Goal: Communication & Community: Answer question/provide support

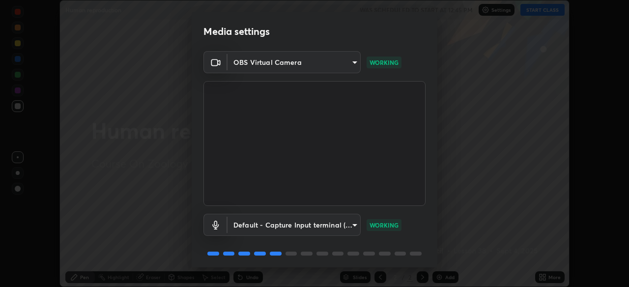
scroll to position [35, 0]
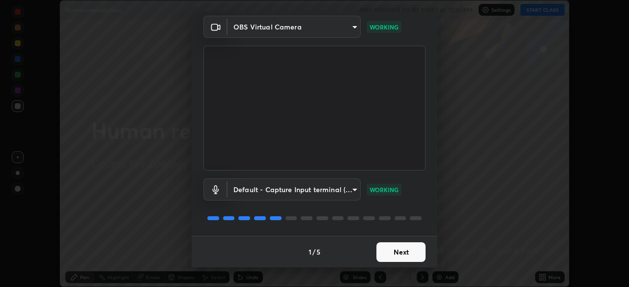
click at [404, 251] on button "Next" at bounding box center [401, 252] width 49 height 20
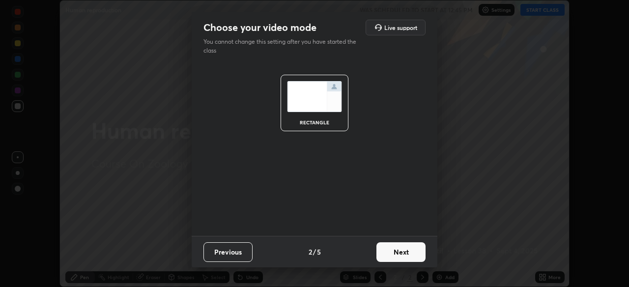
click at [401, 251] on button "Next" at bounding box center [401, 252] width 49 height 20
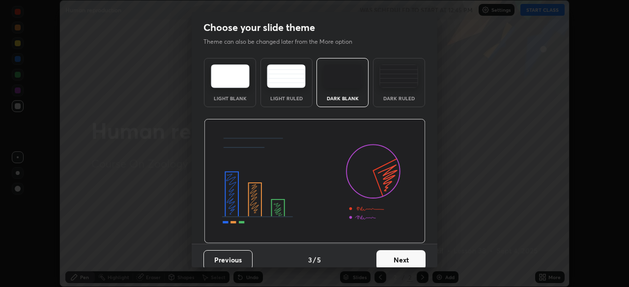
click at [403, 251] on button "Next" at bounding box center [401, 260] width 49 height 20
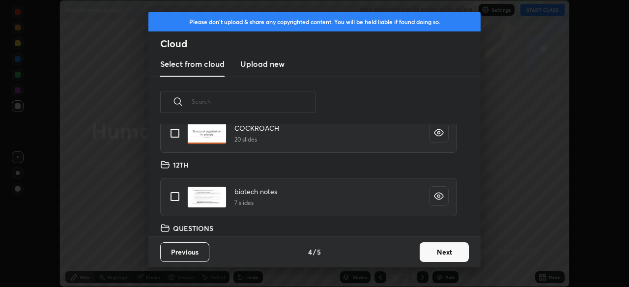
scroll to position [79, 0]
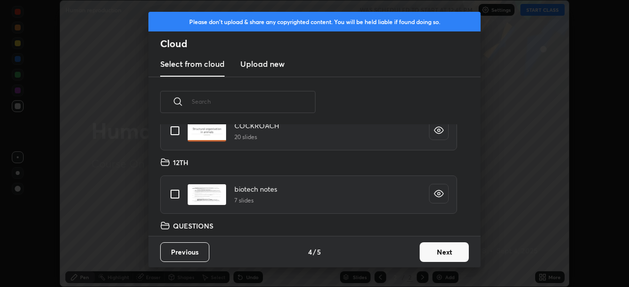
click at [447, 251] on button "Next" at bounding box center [444, 252] width 49 height 20
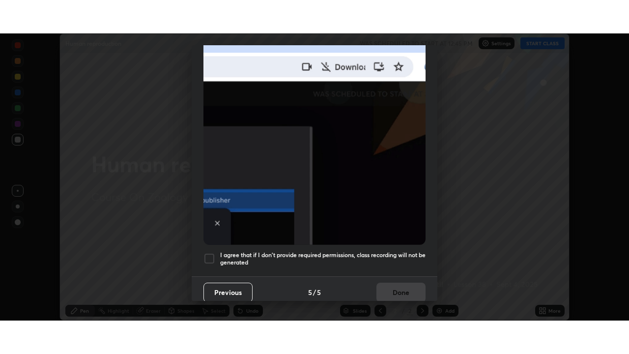
scroll to position [236, 0]
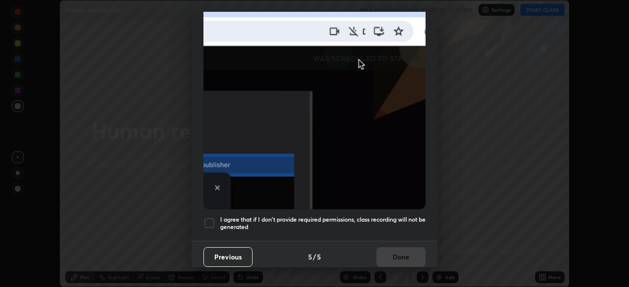
click at [393, 216] on h5 "I agree that if I don't provide required permissions, class recording will not …" at bounding box center [322, 223] width 205 height 15
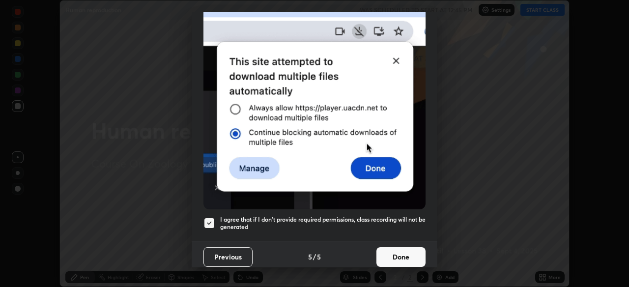
click at [399, 254] on button "Done" at bounding box center [401, 257] width 49 height 20
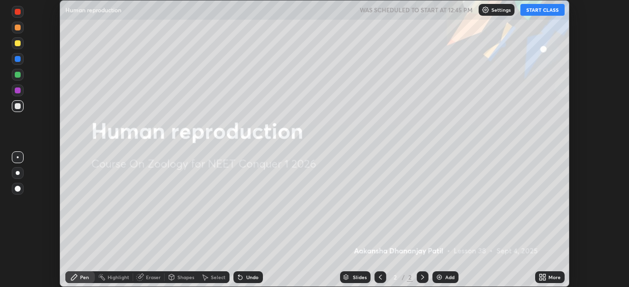
click at [544, 275] on icon at bounding box center [544, 275] width 2 height 2
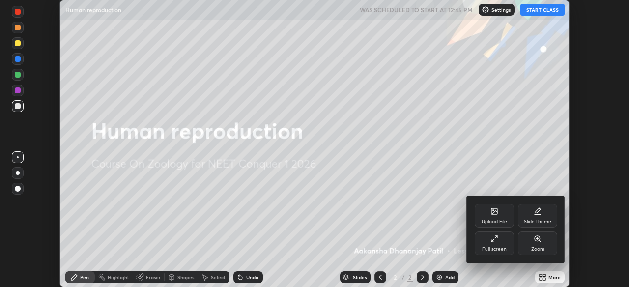
click at [495, 249] on div "Full screen" at bounding box center [494, 249] width 25 height 5
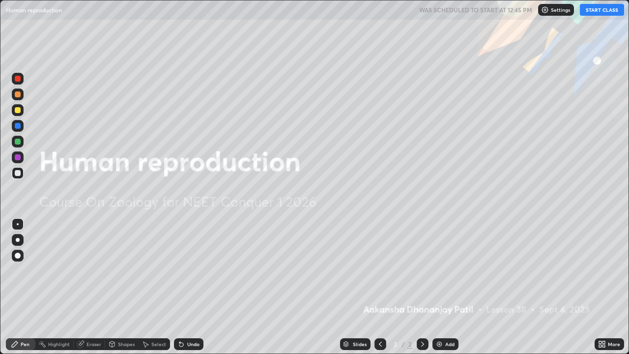
scroll to position [354, 629]
click at [595, 14] on button "START CLASS" at bounding box center [602, 10] width 44 height 12
click at [439, 287] on img at bounding box center [440, 344] width 8 height 8
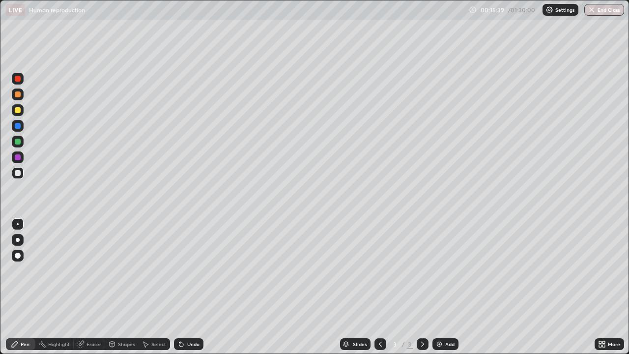
click at [15, 169] on div at bounding box center [18, 173] width 12 height 12
click at [15, 177] on div at bounding box center [18, 173] width 12 height 12
click at [187, 287] on div "Undo" at bounding box center [193, 344] width 12 height 5
click at [185, 287] on div "Undo" at bounding box center [188, 344] width 29 height 12
click at [183, 287] on div "Undo" at bounding box center [188, 344] width 29 height 12
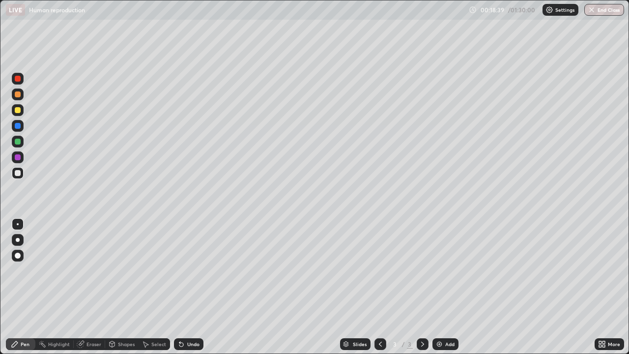
click at [83, 287] on icon at bounding box center [81, 343] width 5 height 5
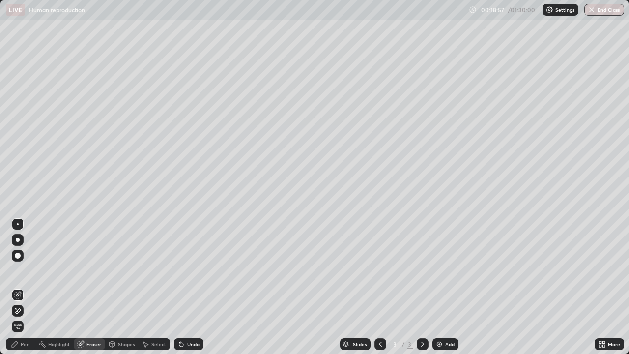
click at [25, 287] on div "Pen" at bounding box center [25, 344] width 9 height 5
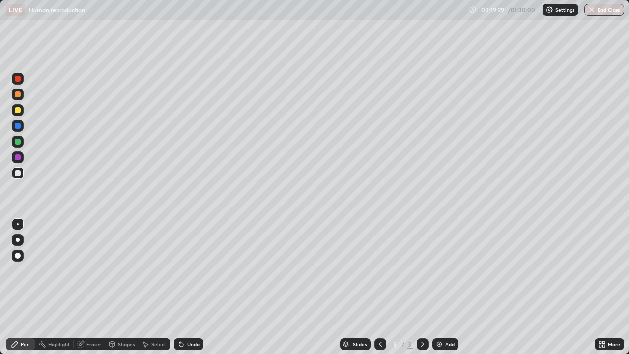
click at [194, 287] on div "Undo" at bounding box center [186, 344] width 33 height 20
click at [199, 287] on div "Undo" at bounding box center [188, 344] width 29 height 12
click at [201, 287] on div "Undo" at bounding box center [188, 344] width 29 height 12
click at [441, 287] on img at bounding box center [440, 344] width 8 height 8
click at [20, 228] on div at bounding box center [18, 224] width 12 height 12
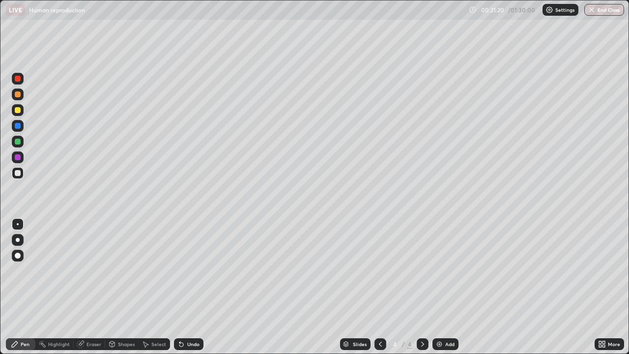
click at [379, 287] on icon at bounding box center [380, 344] width 3 height 5
click at [375, 287] on div at bounding box center [381, 344] width 12 height 12
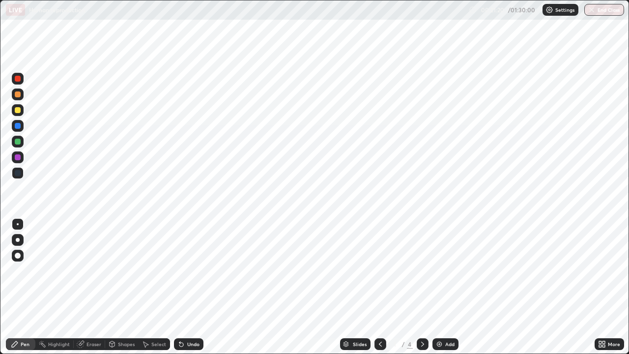
click at [375, 287] on div at bounding box center [381, 344] width 12 height 12
click at [421, 287] on icon at bounding box center [423, 344] width 8 height 8
click at [410, 287] on div "4" at bounding box center [410, 344] width 6 height 9
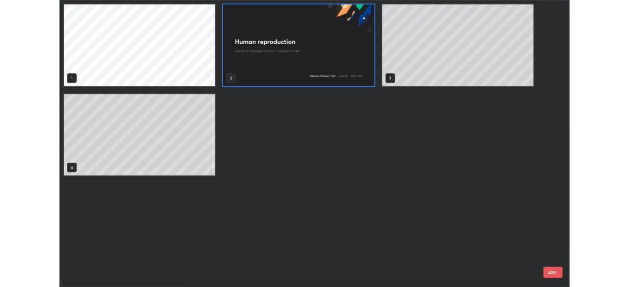
scroll to position [350, 623]
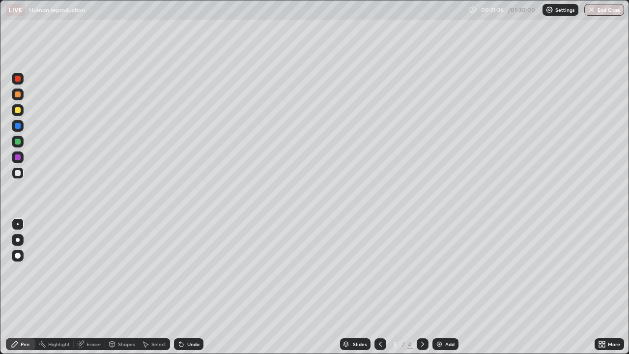
click at [438, 287] on img at bounding box center [440, 344] width 8 height 8
click at [182, 287] on icon at bounding box center [181, 345] width 4 height 4
click at [180, 287] on icon at bounding box center [181, 344] width 8 height 8
click at [180, 287] on icon at bounding box center [181, 345] width 4 height 4
click at [441, 287] on img at bounding box center [440, 344] width 8 height 8
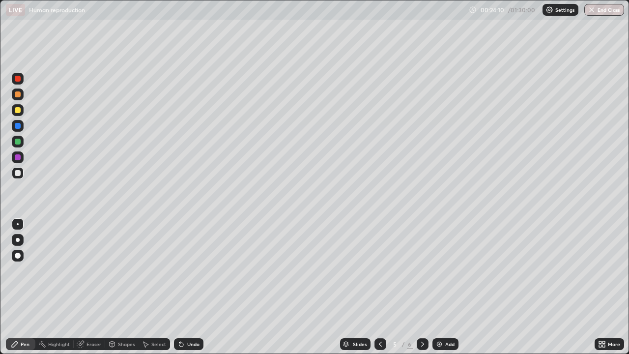
click at [16, 174] on div at bounding box center [18, 173] width 6 height 6
click at [20, 96] on div at bounding box center [18, 94] width 12 height 12
click at [17, 142] on div at bounding box center [18, 142] width 6 height 6
click at [20, 110] on div at bounding box center [18, 110] width 6 height 6
click at [17, 127] on div at bounding box center [18, 126] width 6 height 6
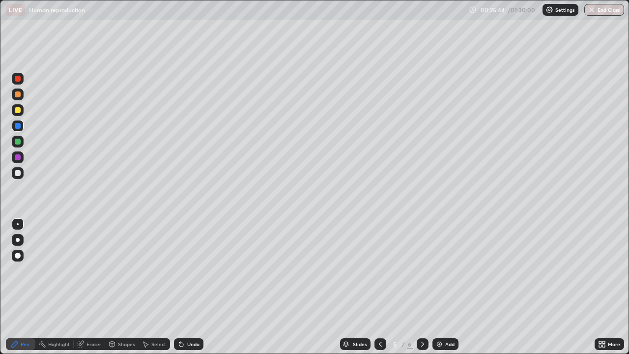
click at [22, 113] on div at bounding box center [18, 110] width 12 height 12
click at [20, 174] on div at bounding box center [18, 173] width 6 height 6
click at [19, 95] on div at bounding box center [18, 94] width 6 height 6
click at [19, 78] on div at bounding box center [18, 79] width 6 height 6
click at [19, 258] on div at bounding box center [18, 256] width 12 height 12
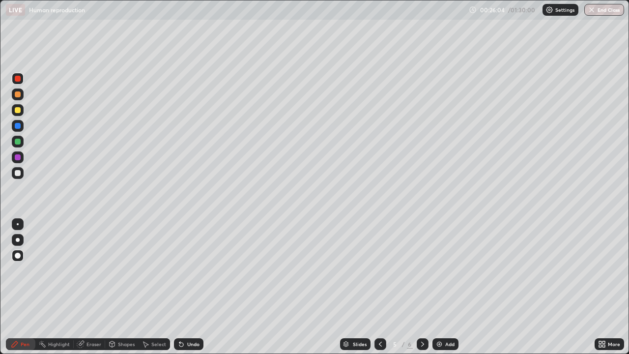
click at [16, 175] on div at bounding box center [18, 173] width 6 height 6
click at [18, 223] on div at bounding box center [18, 224] width 2 height 2
click at [23, 95] on div at bounding box center [18, 94] width 12 height 12
click at [19, 175] on div at bounding box center [18, 173] width 6 height 6
click at [193, 287] on div "Undo" at bounding box center [188, 344] width 29 height 12
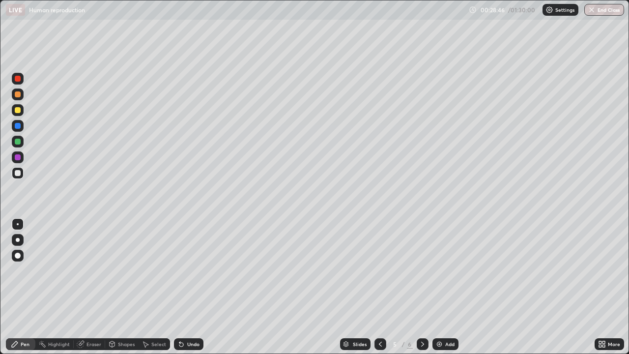
click at [19, 144] on div at bounding box center [18, 142] width 6 height 6
click at [23, 174] on div at bounding box center [18, 173] width 12 height 12
click at [18, 114] on div at bounding box center [18, 110] width 12 height 12
click at [20, 178] on div at bounding box center [18, 173] width 12 height 12
click at [19, 114] on div at bounding box center [18, 110] width 12 height 12
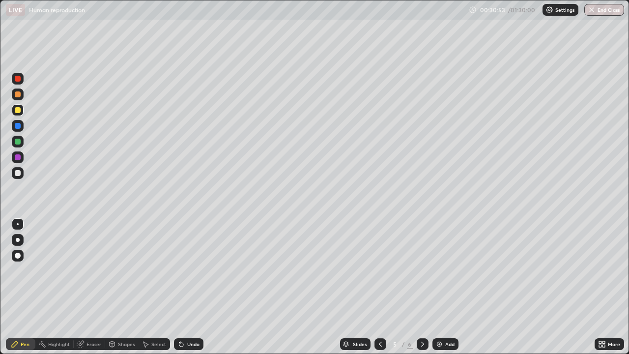
click at [17, 175] on div at bounding box center [18, 173] width 6 height 6
click at [19, 177] on div at bounding box center [18, 173] width 12 height 12
click at [19, 128] on div at bounding box center [18, 126] width 6 height 6
click at [20, 170] on div at bounding box center [18, 173] width 12 height 12
click at [19, 175] on div at bounding box center [18, 173] width 6 height 6
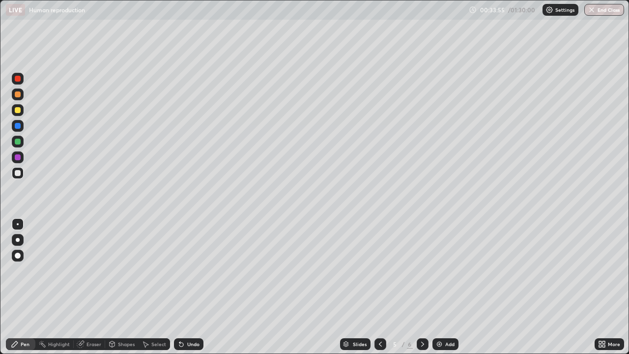
click at [379, 287] on icon at bounding box center [381, 344] width 8 height 8
click at [423, 287] on icon at bounding box center [423, 344] width 8 height 8
click at [417, 287] on div at bounding box center [423, 344] width 12 height 12
click at [445, 287] on div "Add" at bounding box center [449, 344] width 9 height 5
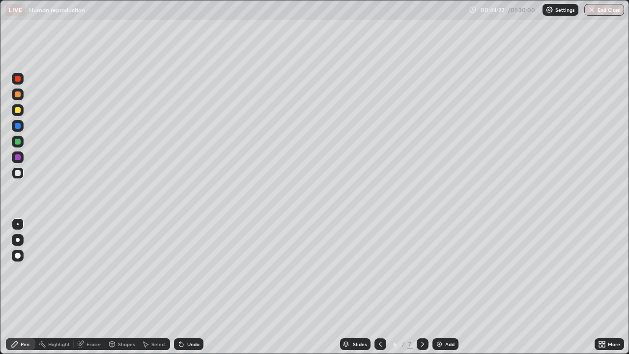
click at [18, 129] on div at bounding box center [18, 126] width 12 height 12
click at [18, 178] on div at bounding box center [18, 173] width 12 height 12
click at [18, 111] on div at bounding box center [18, 110] width 6 height 6
click at [118, 287] on div "Shapes" at bounding box center [126, 344] width 17 height 5
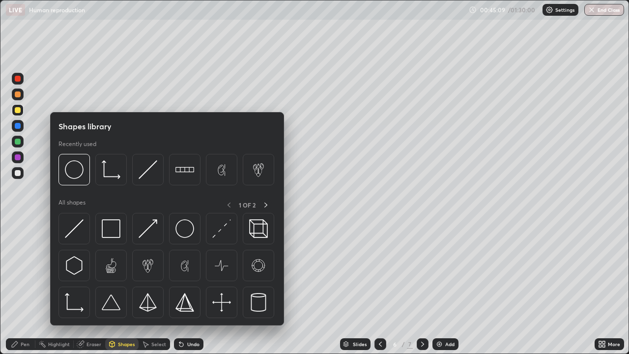
click at [87, 287] on div "Eraser" at bounding box center [89, 344] width 31 height 12
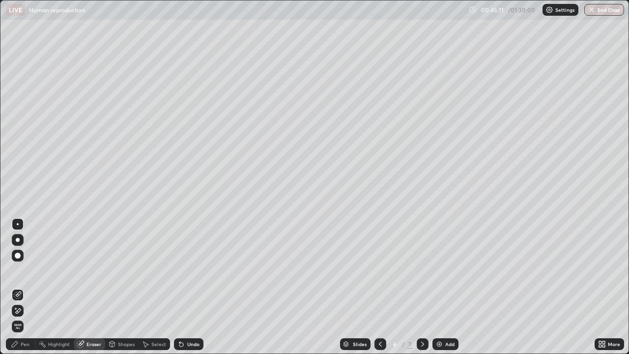
click at [27, 287] on div "Pen" at bounding box center [25, 344] width 9 height 5
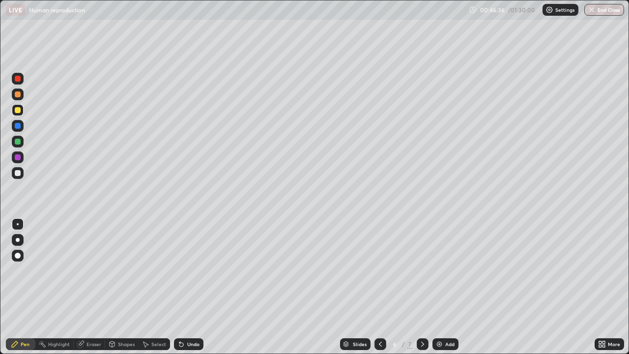
click at [153, 287] on div "Select" at bounding box center [158, 344] width 15 height 5
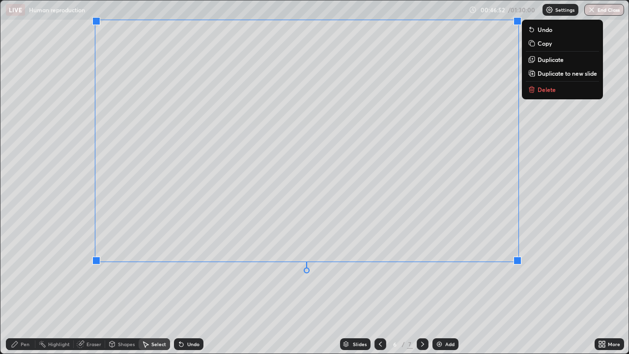
click at [449, 287] on div "0 ° Undo Copy Duplicate Duplicate to new slide Delete" at bounding box center [314, 176] width 628 height 353
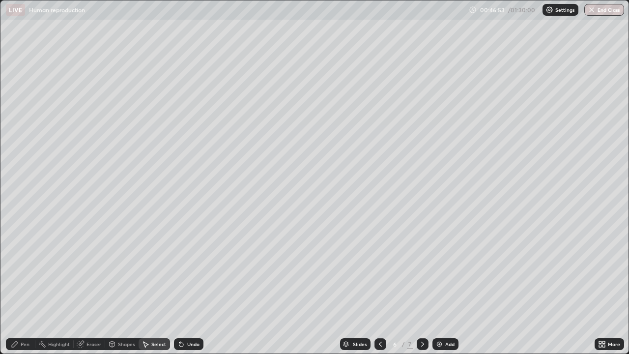
click at [95, 287] on div "Eraser" at bounding box center [94, 344] width 15 height 5
click at [31, 287] on div "Pen" at bounding box center [20, 344] width 29 height 12
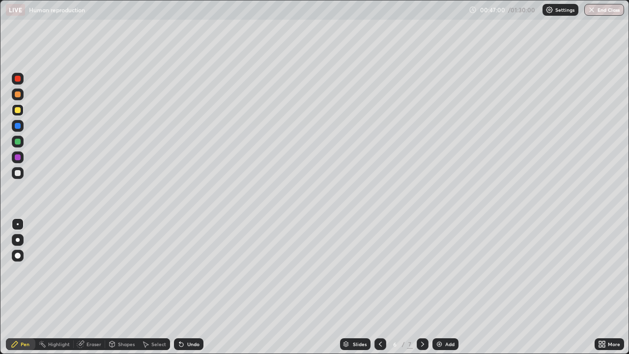
click at [18, 173] on div at bounding box center [18, 173] width 6 height 6
click at [606, 287] on icon at bounding box center [602, 344] width 8 height 8
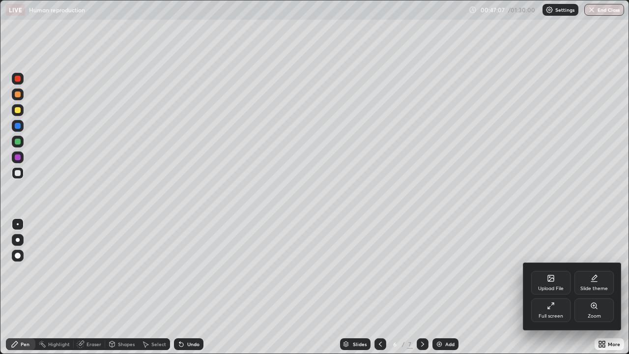
click at [560, 287] on div "Full screen" at bounding box center [550, 310] width 39 height 24
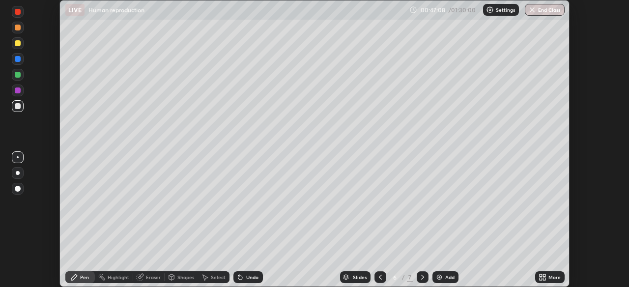
scroll to position [48869, 48527]
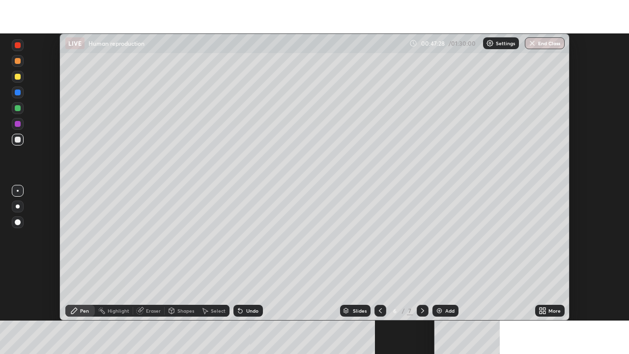
scroll to position [287, 629]
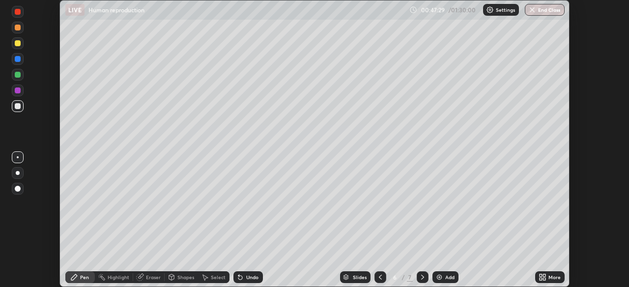
click at [544, 279] on icon at bounding box center [544, 279] width 2 height 2
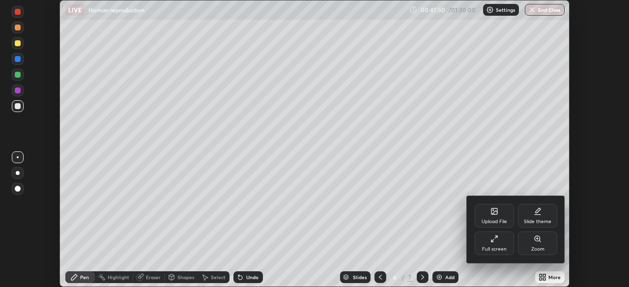
click at [507, 242] on div "Full screen" at bounding box center [494, 244] width 39 height 24
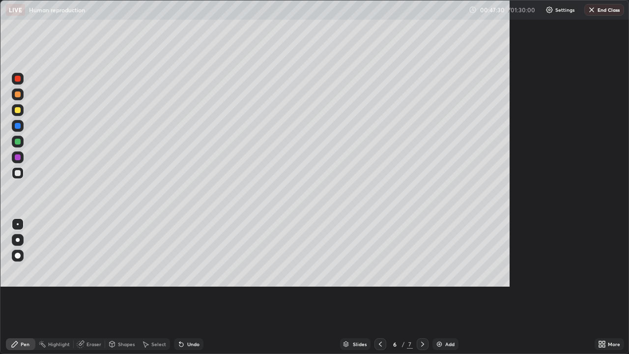
scroll to position [354, 629]
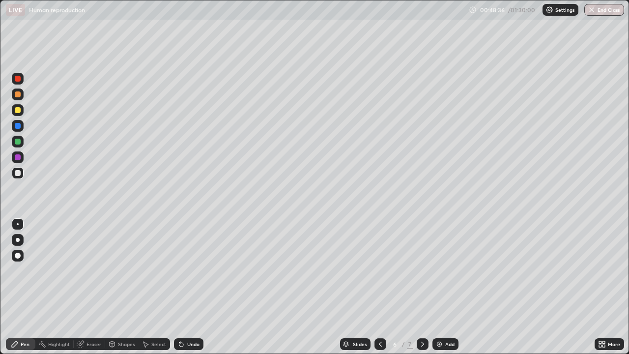
click at [436, 287] on img at bounding box center [440, 344] width 8 height 8
click at [375, 287] on div at bounding box center [381, 344] width 12 height 12
click at [443, 287] on div "Add" at bounding box center [446, 344] width 26 height 12
click at [383, 287] on icon at bounding box center [381, 344] width 8 height 8
click at [422, 287] on icon at bounding box center [423, 344] width 8 height 8
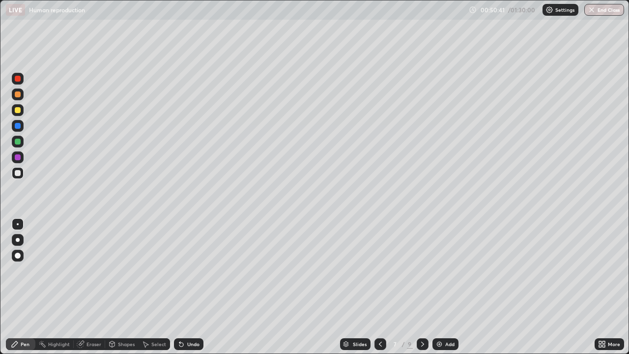
click at [420, 287] on icon at bounding box center [423, 344] width 8 height 8
click at [378, 287] on div at bounding box center [381, 344] width 12 height 12
click at [381, 287] on icon at bounding box center [381, 344] width 8 height 8
click at [421, 287] on icon at bounding box center [423, 344] width 8 height 8
click at [417, 287] on div at bounding box center [423, 344] width 12 height 12
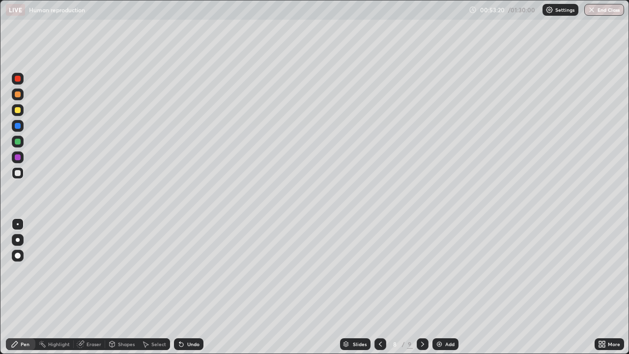
click at [379, 287] on icon at bounding box center [381, 344] width 8 height 8
click at [380, 287] on icon at bounding box center [381, 344] width 8 height 8
click at [18, 176] on div at bounding box center [18, 173] width 12 height 12
click at [436, 287] on img at bounding box center [440, 344] width 8 height 8
click at [16, 177] on div at bounding box center [18, 173] width 12 height 12
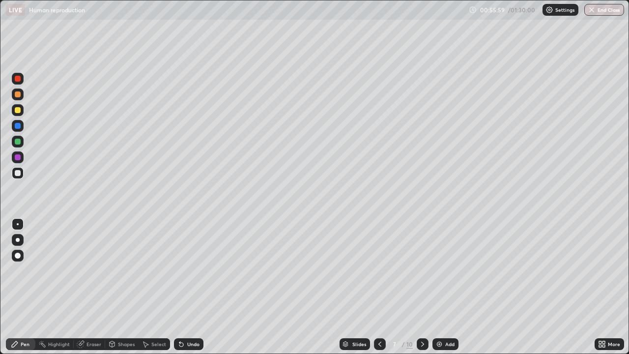
click at [379, 287] on icon at bounding box center [380, 344] width 8 height 8
click at [417, 287] on div at bounding box center [423, 344] width 12 height 12
click at [422, 287] on icon at bounding box center [423, 344] width 8 height 8
click at [420, 287] on icon at bounding box center [423, 344] width 8 height 8
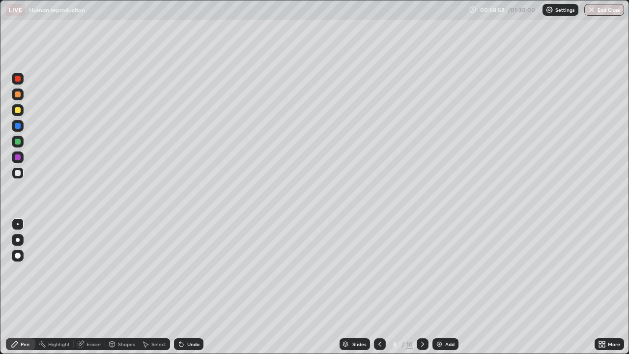
click at [421, 287] on icon at bounding box center [423, 344] width 8 height 8
click at [379, 287] on icon at bounding box center [380, 344] width 8 height 8
click at [374, 287] on div at bounding box center [380, 344] width 12 height 20
click at [422, 287] on icon at bounding box center [423, 344] width 8 height 8
click at [379, 287] on div at bounding box center [380, 344] width 12 height 20
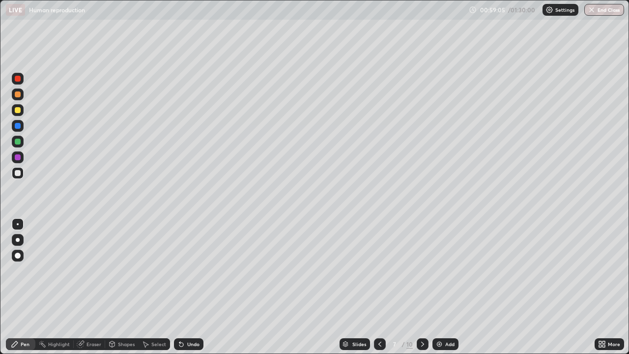
click at [417, 287] on div at bounding box center [423, 344] width 12 height 12
click at [419, 287] on icon at bounding box center [423, 344] width 8 height 8
click at [444, 287] on div "Add" at bounding box center [446, 344] width 26 height 12
click at [422, 287] on icon at bounding box center [423, 344] width 8 height 8
click at [382, 287] on div at bounding box center [381, 344] width 12 height 12
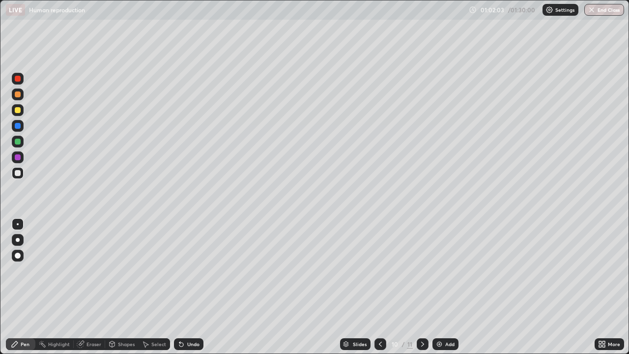
click at [16, 175] on div at bounding box center [18, 173] width 6 height 6
click at [442, 287] on div "Add" at bounding box center [446, 344] width 26 height 12
click at [195, 287] on div "Undo" at bounding box center [193, 344] width 12 height 5
click at [187, 287] on div "Undo" at bounding box center [188, 344] width 29 height 12
click at [19, 174] on div at bounding box center [18, 173] width 6 height 6
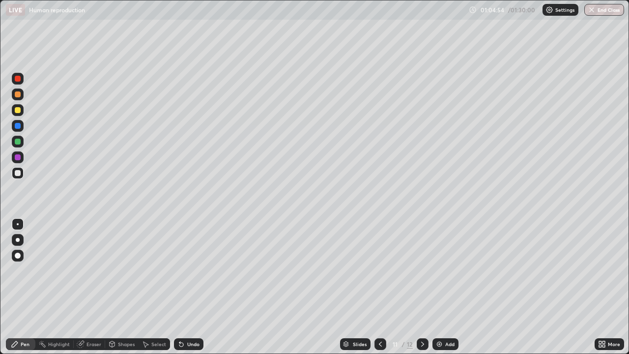
click at [198, 287] on div "Undo" at bounding box center [193, 344] width 12 height 5
click at [192, 287] on div "Undo" at bounding box center [193, 344] width 12 height 5
click at [180, 287] on icon at bounding box center [181, 345] width 4 height 4
click at [103, 287] on div "Eraser" at bounding box center [89, 344] width 31 height 12
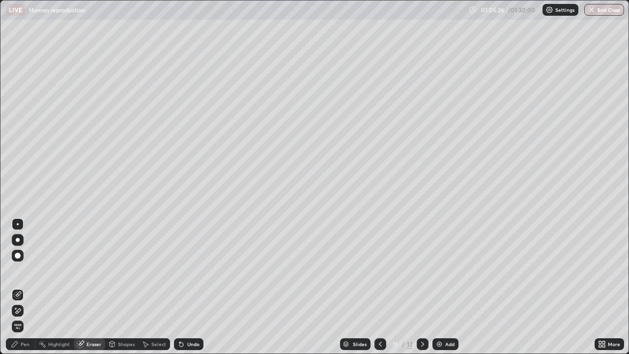
click at [26, 287] on div "Pen" at bounding box center [20, 344] width 29 height 12
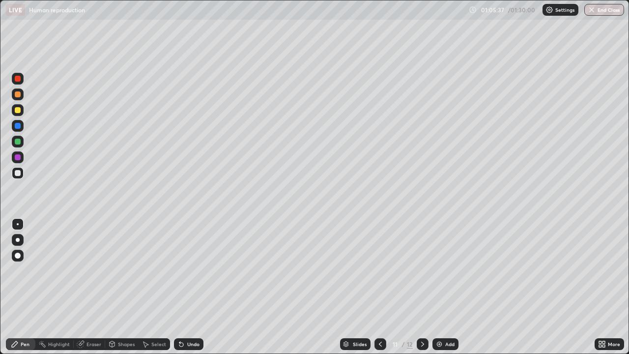
click at [96, 287] on div "Eraser" at bounding box center [89, 344] width 31 height 12
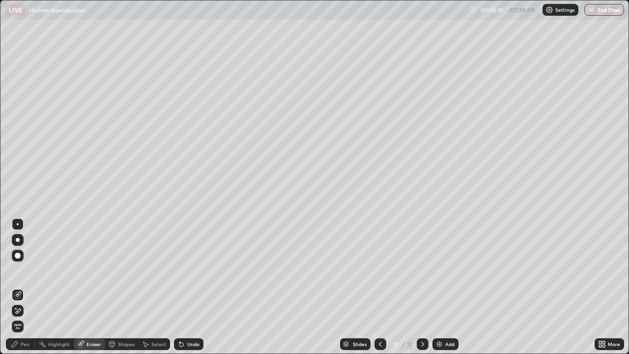
click at [20, 287] on div "Pen" at bounding box center [20, 344] width 29 height 12
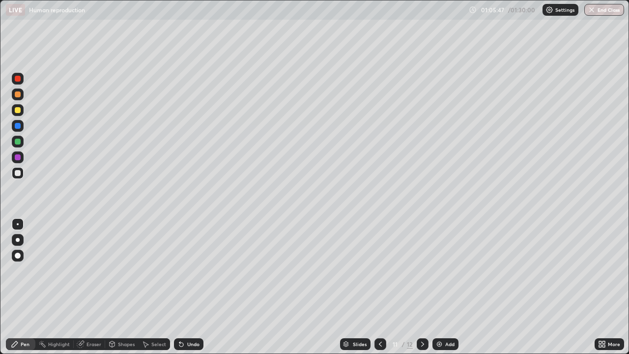
click at [89, 287] on div "Eraser" at bounding box center [94, 344] width 15 height 5
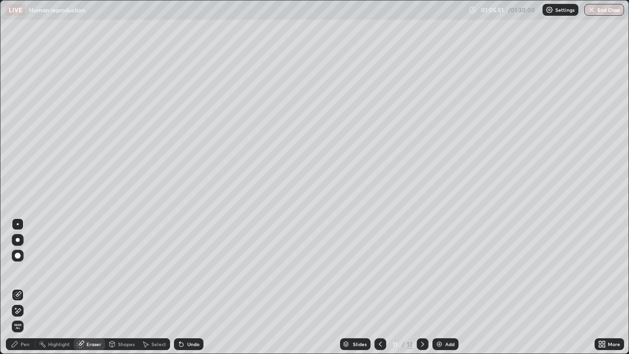
click at [30, 287] on div "Pen" at bounding box center [20, 344] width 29 height 12
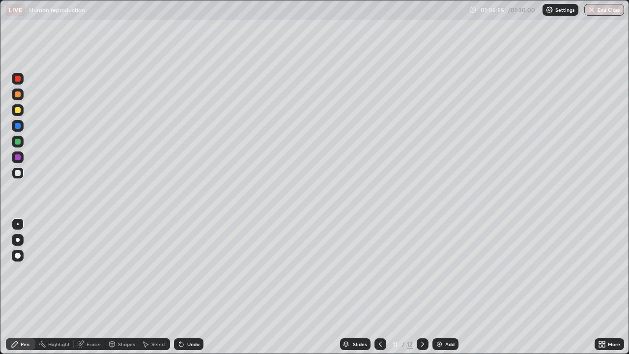
click at [57, 287] on div "Highlight" at bounding box center [59, 344] width 22 height 5
click at [83, 287] on div "Eraser" at bounding box center [89, 344] width 31 height 12
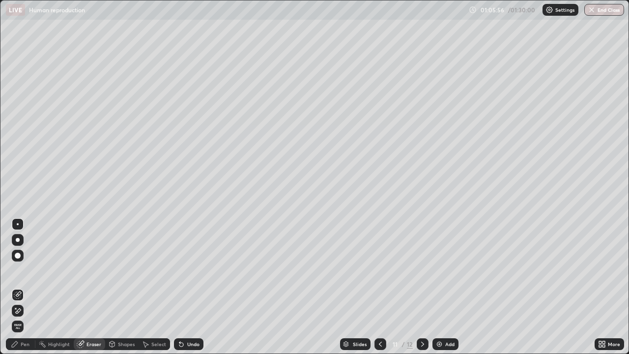
click at [21, 287] on div "Pen" at bounding box center [25, 344] width 9 height 5
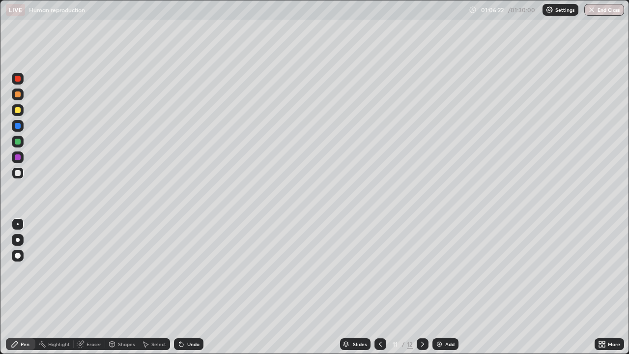
click at [17, 173] on div at bounding box center [18, 173] width 6 height 6
click at [17, 112] on div at bounding box center [18, 110] width 6 height 6
click at [180, 287] on icon at bounding box center [181, 345] width 4 height 4
click at [181, 287] on icon at bounding box center [181, 345] width 4 height 4
click at [182, 287] on icon at bounding box center [181, 345] width 4 height 4
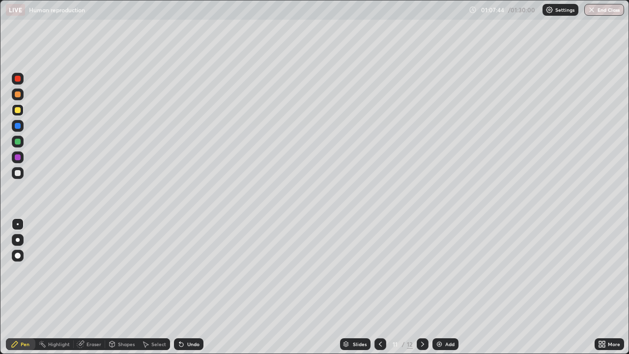
click at [182, 287] on icon at bounding box center [181, 344] width 8 height 8
click at [181, 287] on icon at bounding box center [181, 344] width 8 height 8
click at [182, 287] on icon at bounding box center [181, 345] width 4 height 4
click at [183, 287] on icon at bounding box center [181, 344] width 8 height 8
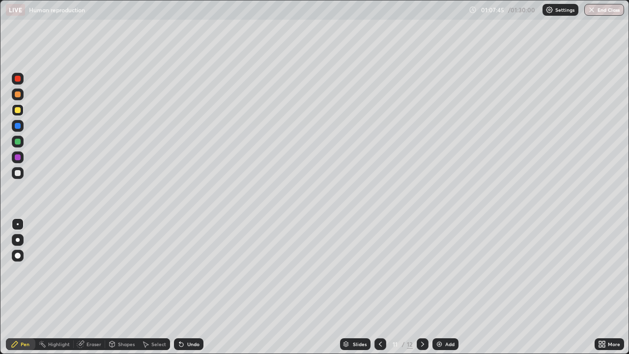
click at [182, 287] on div "Undo" at bounding box center [188, 344] width 29 height 12
click at [181, 287] on div "Undo" at bounding box center [188, 344] width 29 height 12
click at [22, 175] on div at bounding box center [18, 173] width 12 height 12
click at [19, 126] on div at bounding box center [18, 126] width 6 height 6
click at [17, 98] on div at bounding box center [18, 94] width 12 height 12
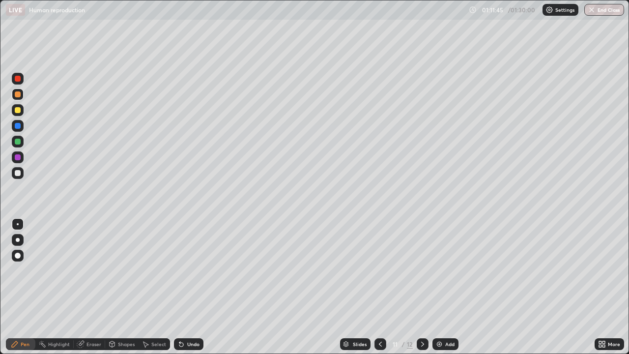
click at [19, 175] on div at bounding box center [18, 173] width 6 height 6
click at [16, 114] on div at bounding box center [18, 110] width 12 height 12
click at [18, 112] on div at bounding box center [18, 110] width 6 height 6
click at [90, 287] on div "Eraser" at bounding box center [89, 344] width 31 height 12
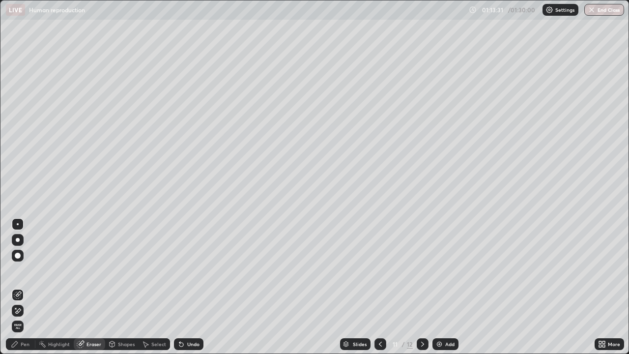
click at [28, 287] on div "Pen" at bounding box center [25, 344] width 9 height 5
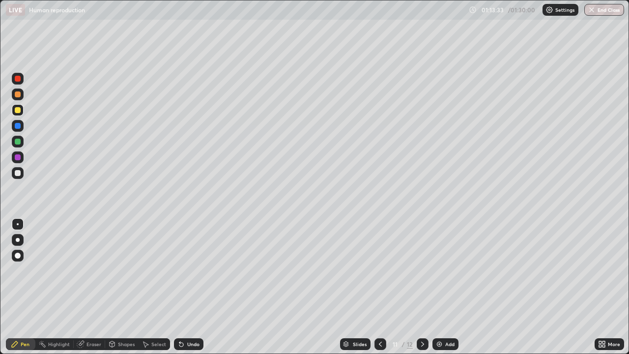
click at [188, 287] on div "Undo" at bounding box center [193, 344] width 12 height 5
click at [18, 174] on div at bounding box center [18, 173] width 6 height 6
click at [17, 110] on div at bounding box center [18, 110] width 6 height 6
click at [553, 287] on div "Slides 11 / 12 Add" at bounding box center [399, 344] width 391 height 20
click at [551, 287] on div "Slides 11 / 12 Add" at bounding box center [399, 344] width 391 height 20
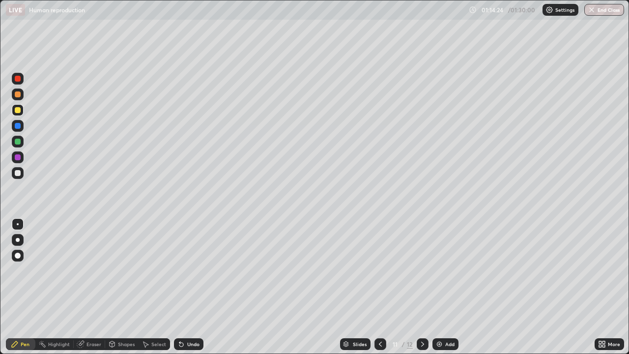
click at [551, 287] on div "Slides 11 / 12 Add" at bounding box center [399, 344] width 391 height 20
click at [553, 287] on div "Slides 11 / 12 Add" at bounding box center [399, 344] width 391 height 20
click at [194, 287] on div "Undo" at bounding box center [193, 344] width 12 height 5
click at [19, 144] on div at bounding box center [18, 142] width 6 height 6
click at [421, 287] on icon at bounding box center [423, 344] width 8 height 8
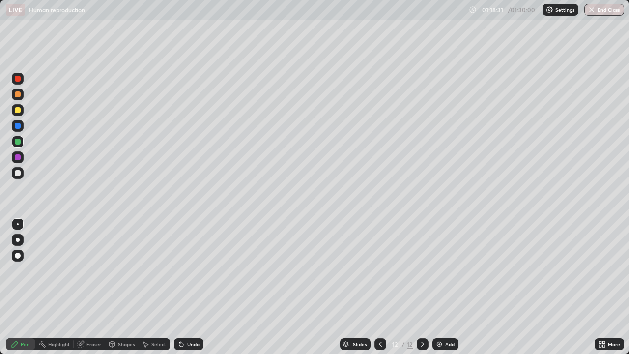
click at [17, 110] on div at bounding box center [18, 110] width 6 height 6
click at [17, 94] on div at bounding box center [18, 94] width 6 height 6
click at [375, 287] on div at bounding box center [381, 344] width 12 height 12
click at [17, 95] on div at bounding box center [18, 94] width 6 height 6
click at [185, 287] on div "Undo" at bounding box center [188, 344] width 29 height 12
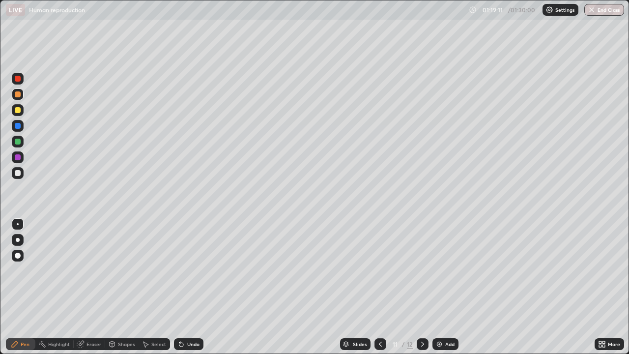
click at [183, 287] on icon at bounding box center [181, 344] width 8 height 8
click at [185, 287] on div "Undo" at bounding box center [188, 344] width 29 height 12
click at [32, 287] on div "Pen" at bounding box center [20, 344] width 29 height 20
click at [375, 287] on div at bounding box center [381, 344] width 12 height 12
click at [419, 287] on icon at bounding box center [423, 344] width 8 height 8
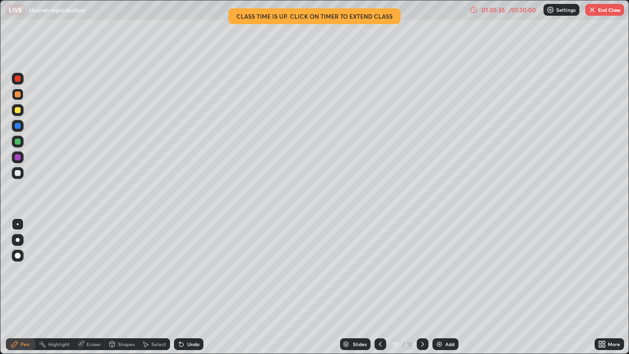
click at [599, 15] on button "End Class" at bounding box center [604, 10] width 39 height 12
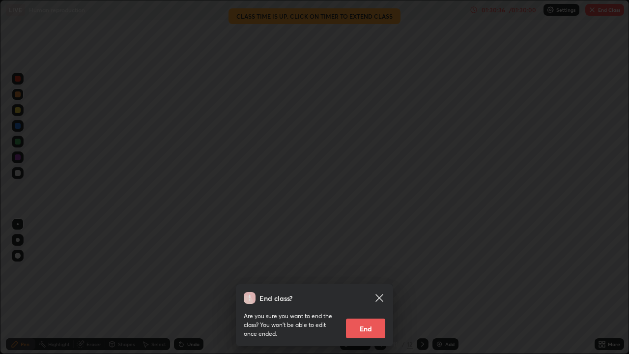
click at [385, 287] on button "End" at bounding box center [365, 329] width 39 height 20
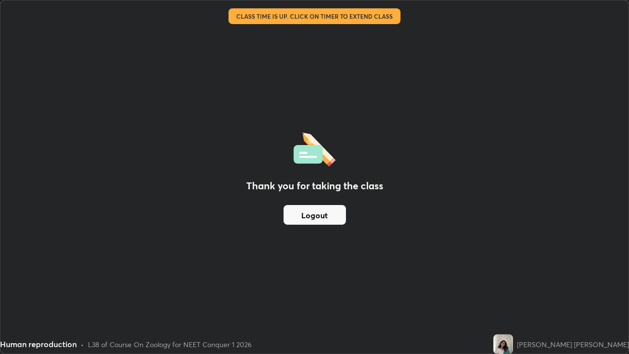
click at [322, 224] on button "Logout" at bounding box center [315, 215] width 62 height 20
